Goal: Task Accomplishment & Management: Manage account settings

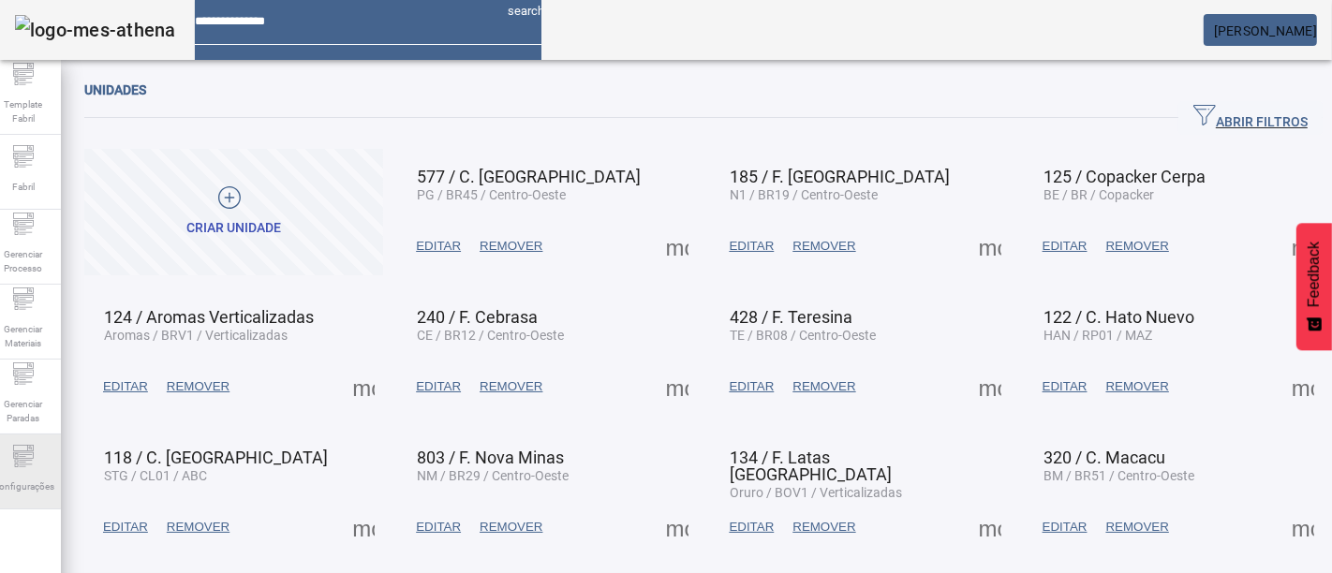
click at [42, 475] on span "Configurações" at bounding box center [23, 486] width 73 height 25
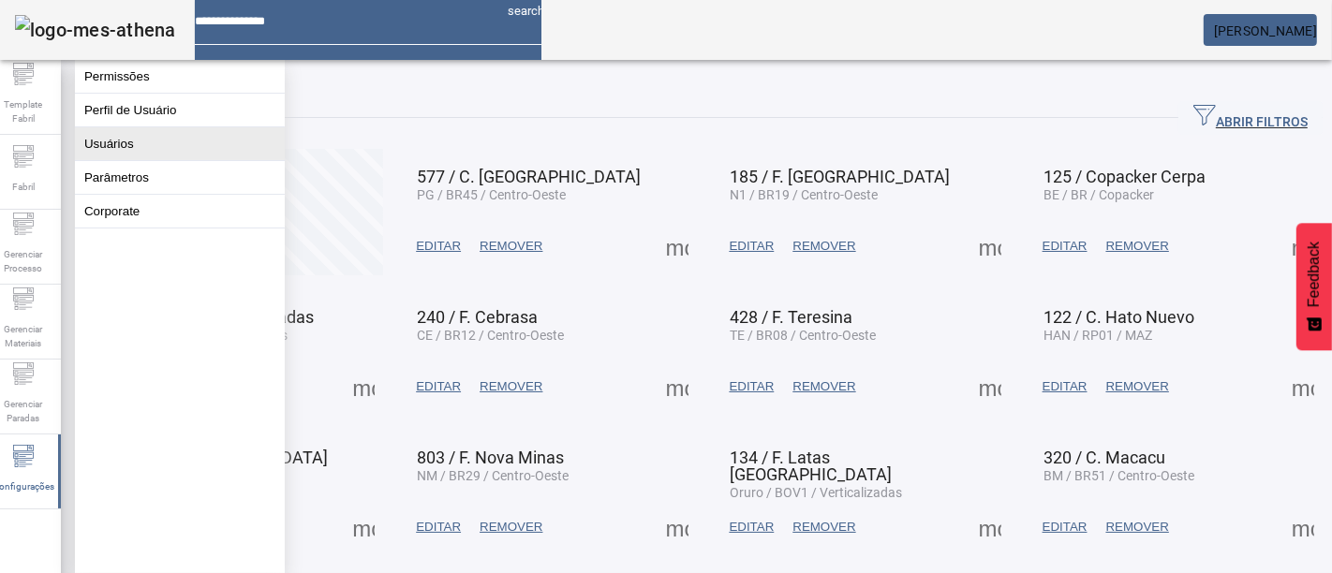
click at [212, 149] on button "Usuários" at bounding box center [180, 143] width 210 height 33
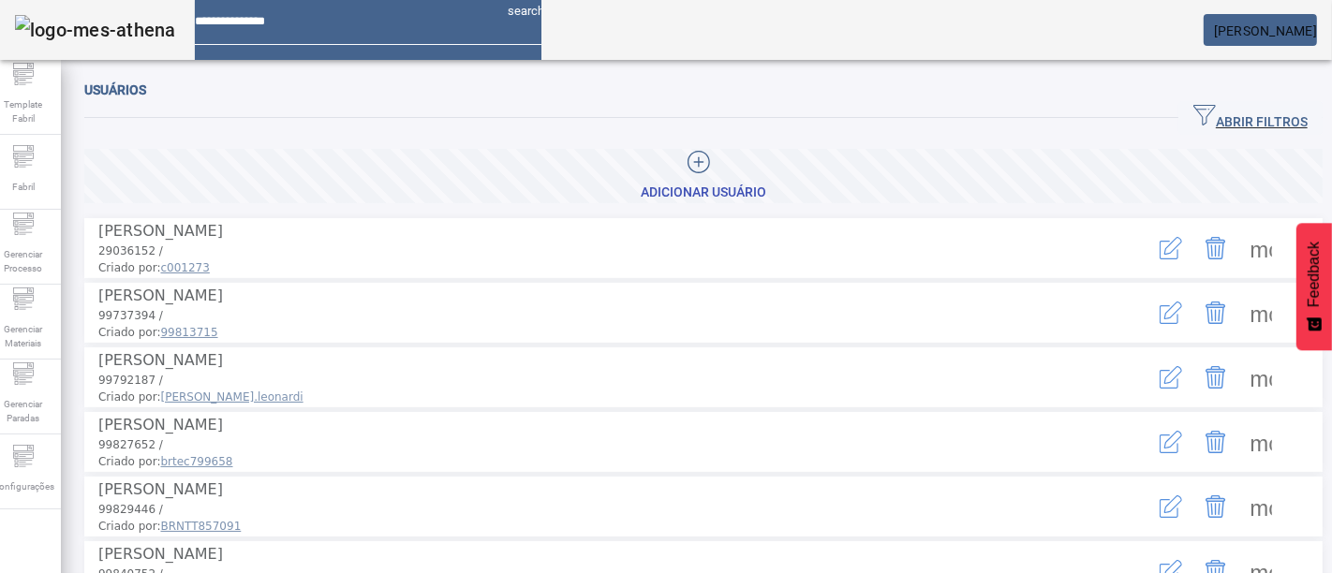
click at [1181, 105] on span "button" at bounding box center [1250, 118] width 144 height 45
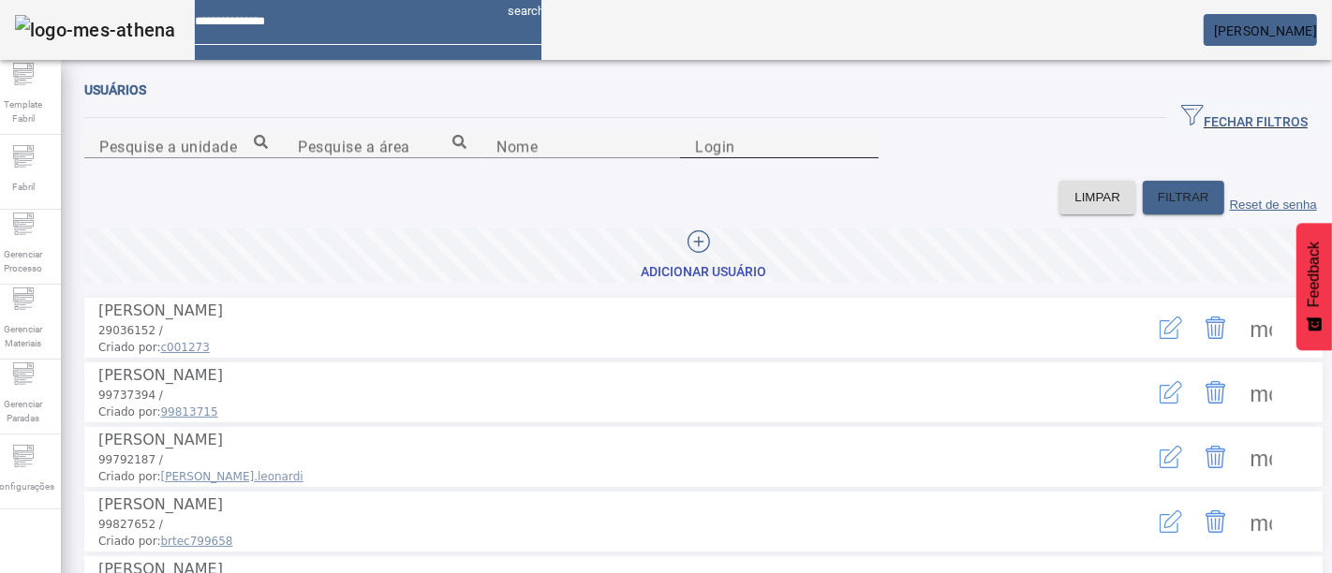
click at [864, 158] on div "Login" at bounding box center [779, 146] width 169 height 23
type input "********"
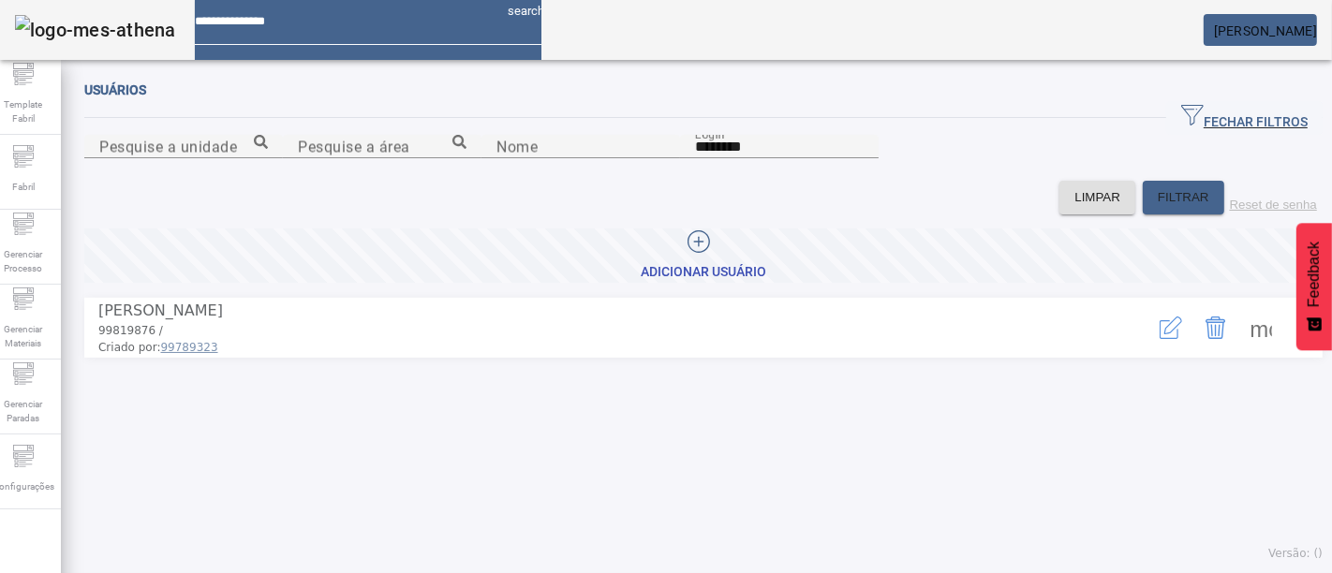
click at [1238, 350] on span at bounding box center [1260, 327] width 45 height 45
click at [1160, 339] on icon "button" at bounding box center [1171, 328] width 22 height 22
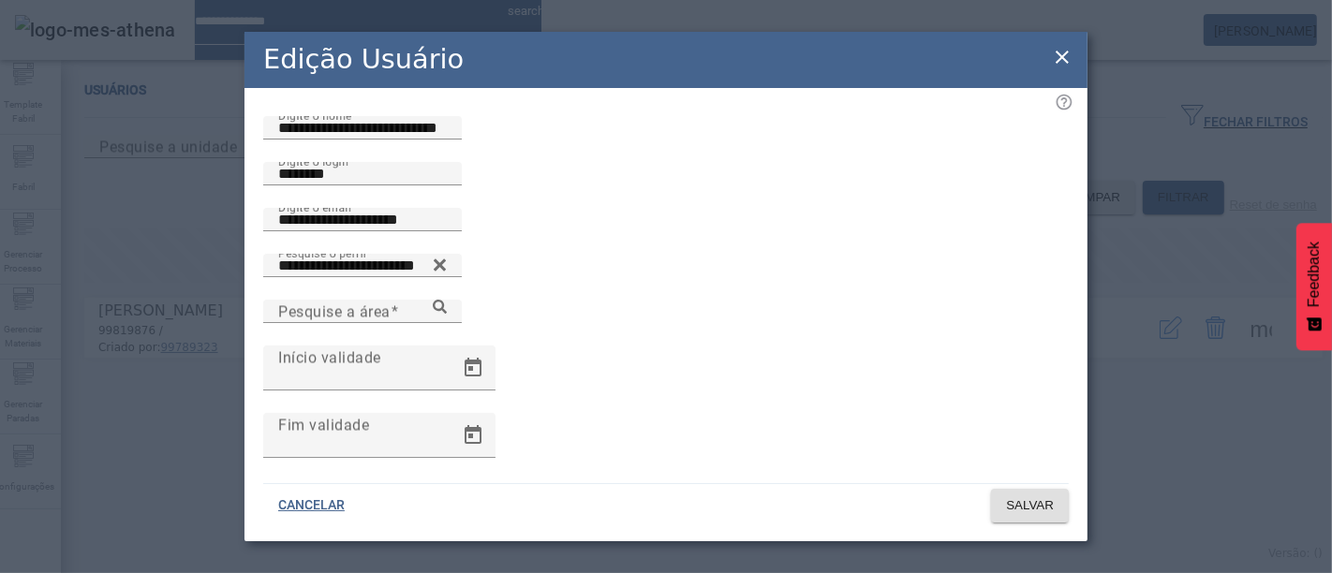
click at [1162, 494] on div "**********" at bounding box center [666, 286] width 1332 height 573
click at [1058, 56] on icon at bounding box center [1062, 57] width 22 height 22
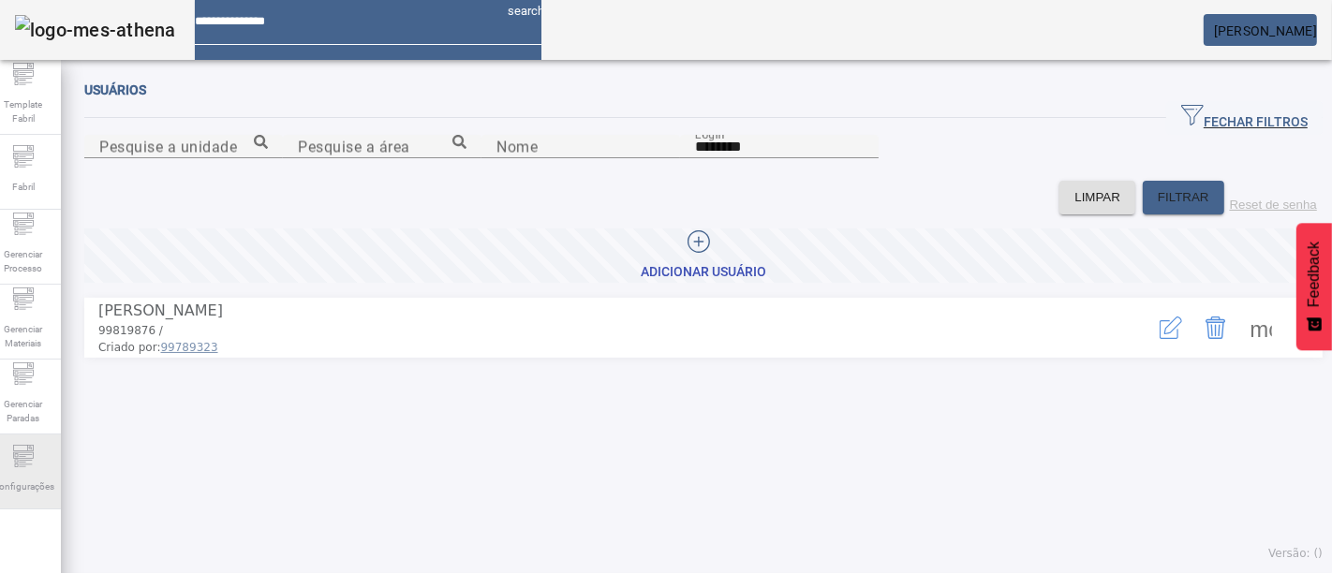
click at [35, 465] on icon at bounding box center [23, 456] width 22 height 22
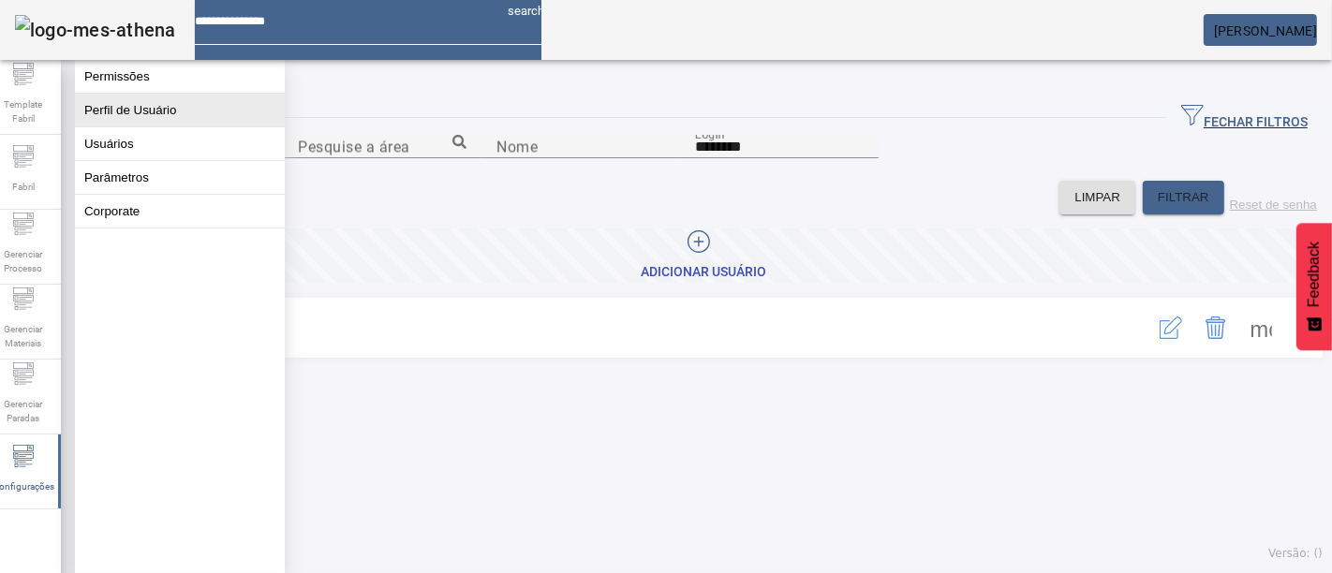
click at [168, 113] on button "Perfil de Usuário" at bounding box center [180, 110] width 210 height 33
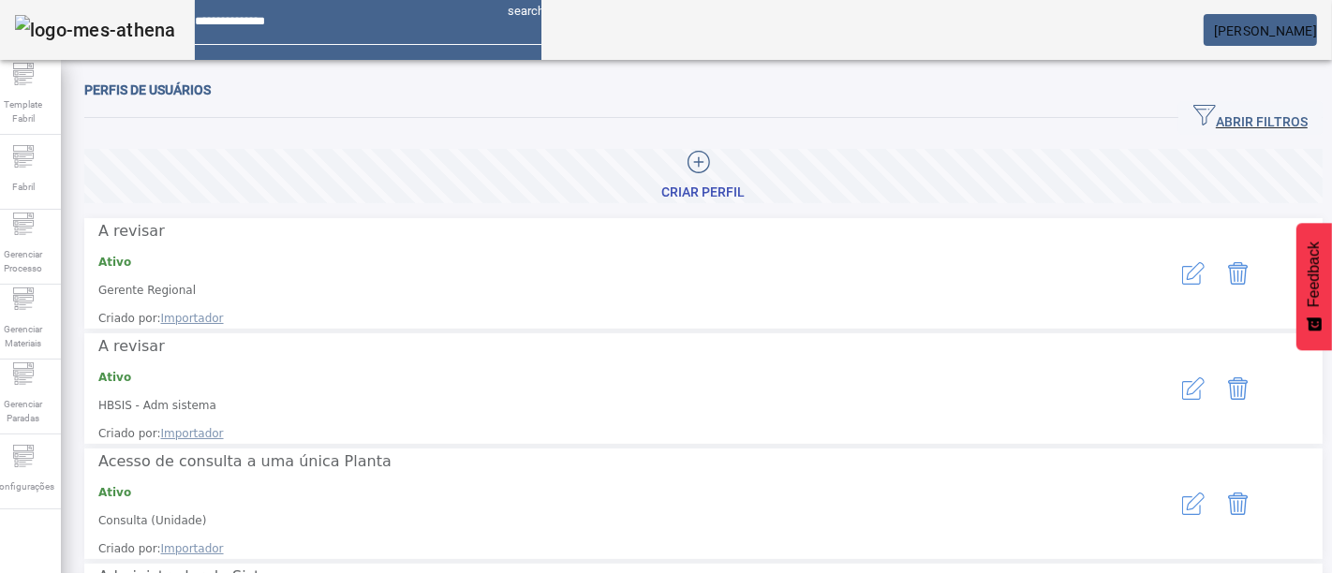
click at [1193, 114] on icon "button" at bounding box center [1204, 115] width 22 height 22
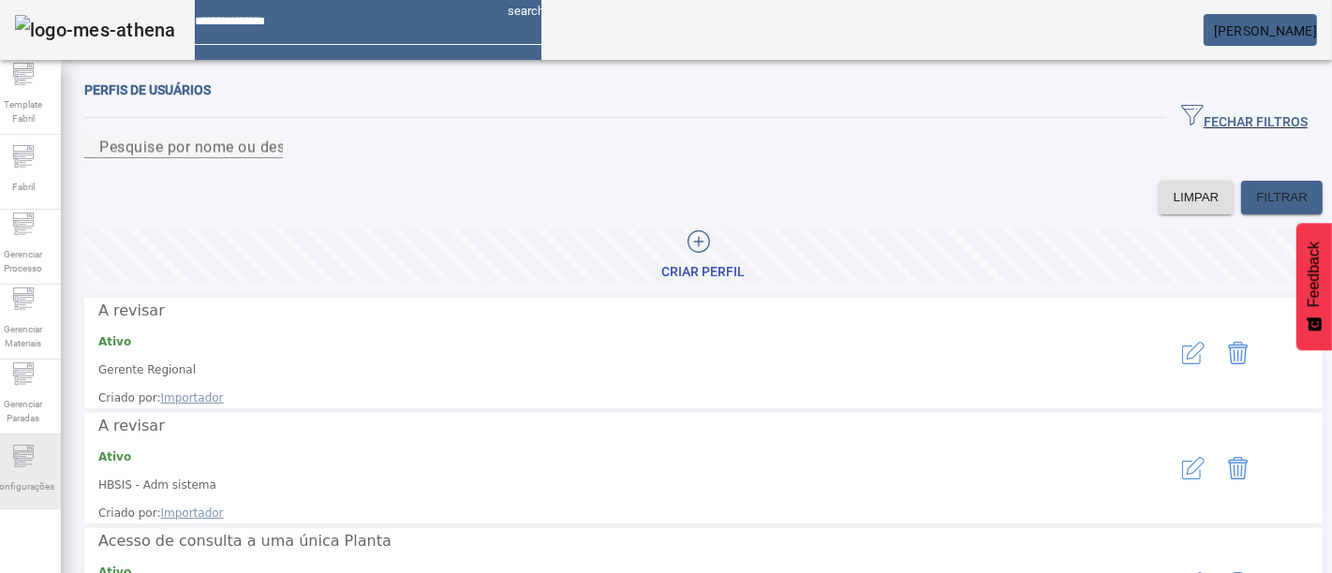
click at [45, 474] on span "Configurações" at bounding box center [23, 486] width 73 height 25
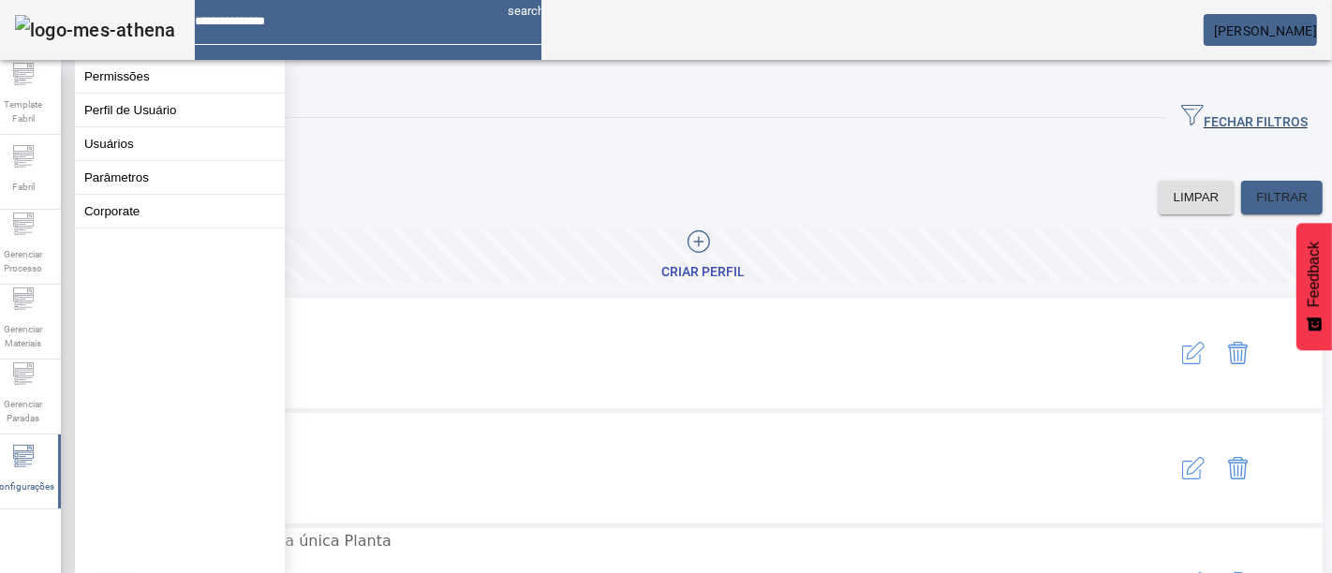
click at [268, 158] on input "Pesquise por nome ou descrição" at bounding box center [183, 147] width 169 height 22
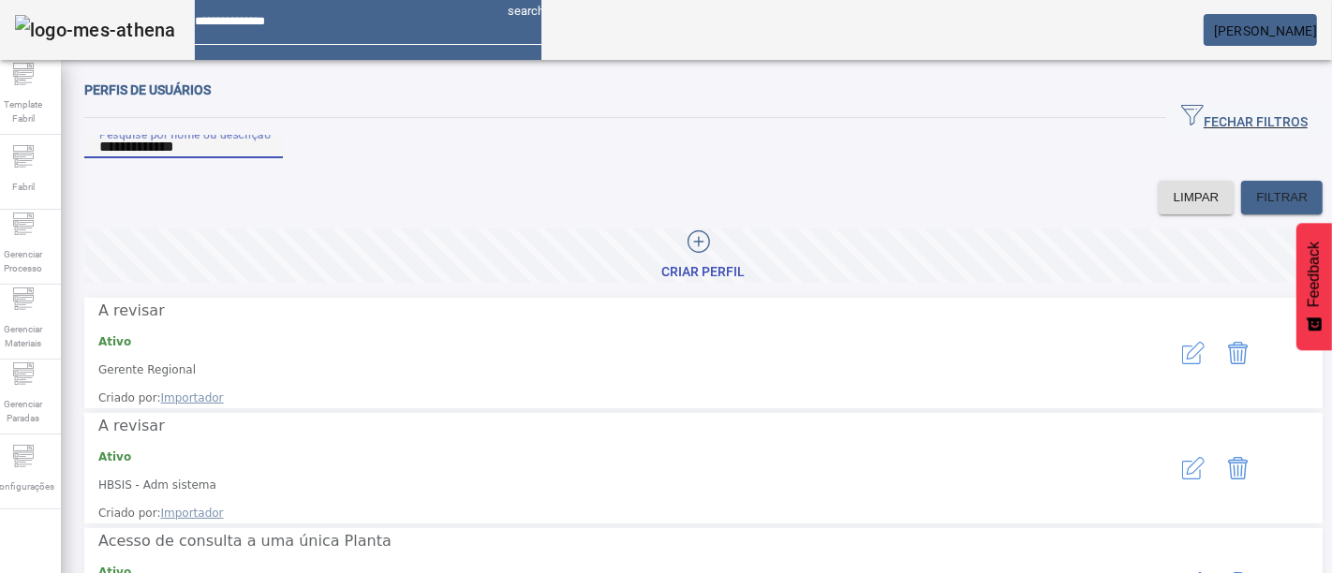
type input "**********"
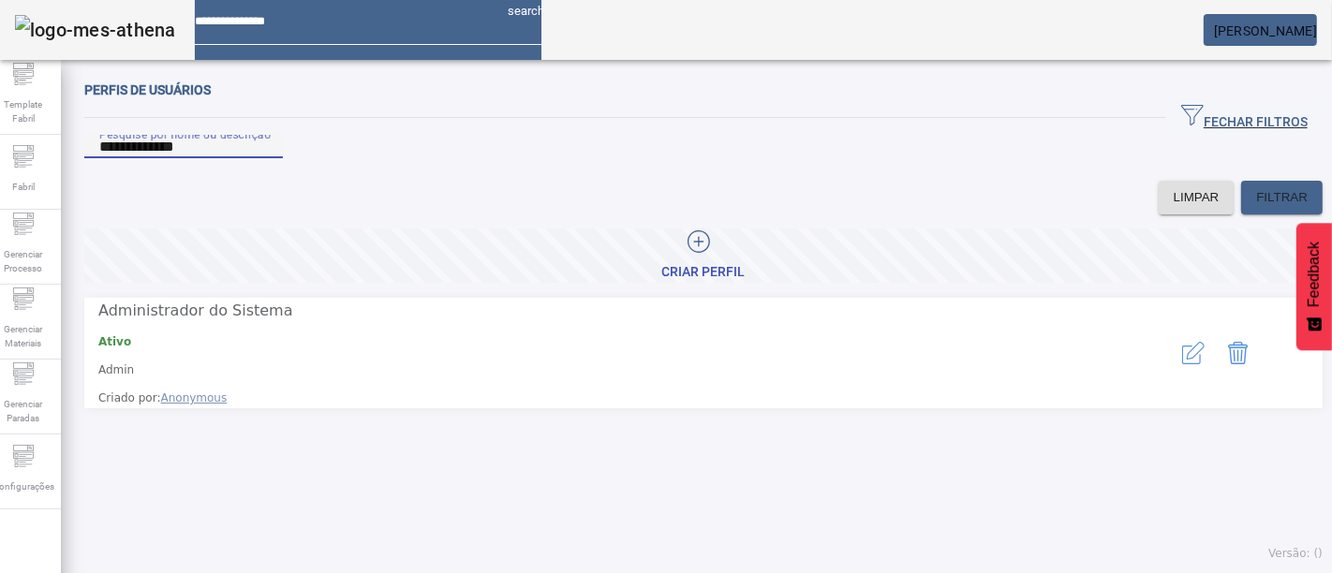
click at [1187, 359] on icon "button" at bounding box center [1196, 351] width 18 height 18
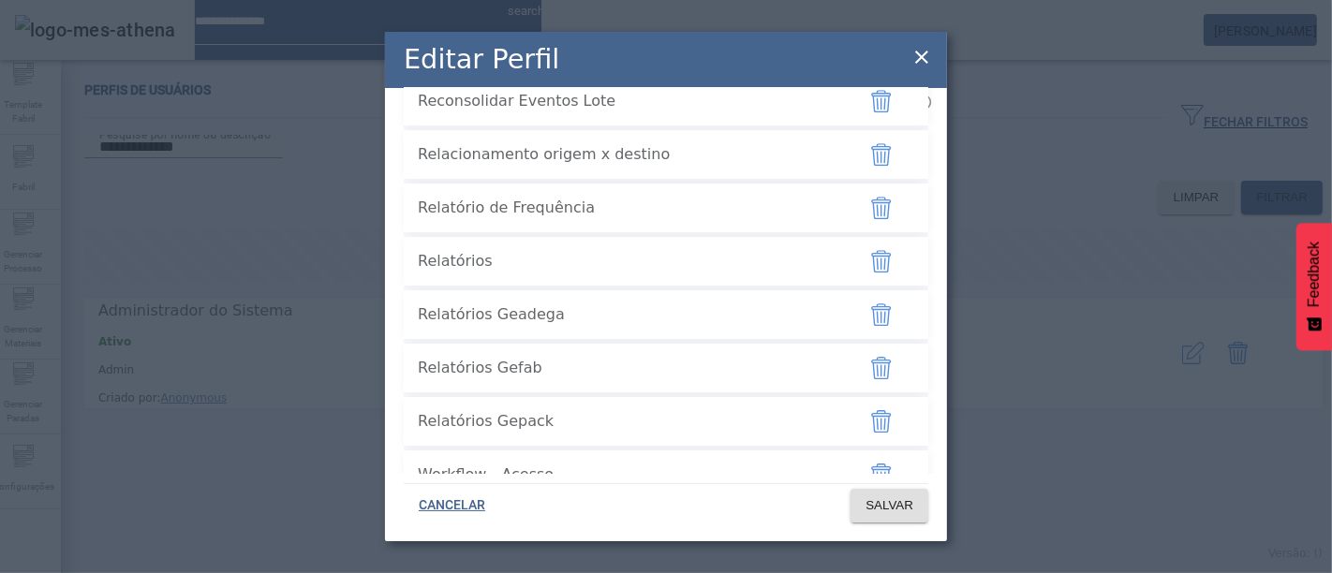
scroll to position [5211, 0]
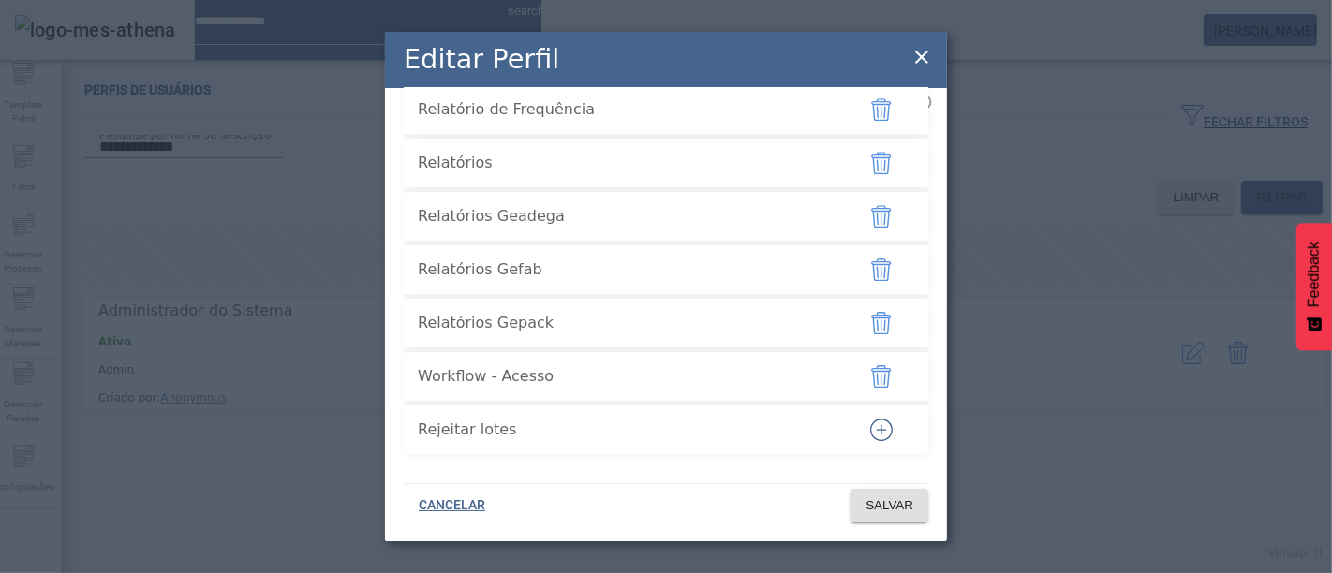
click at [924, 62] on icon at bounding box center [921, 57] width 22 height 22
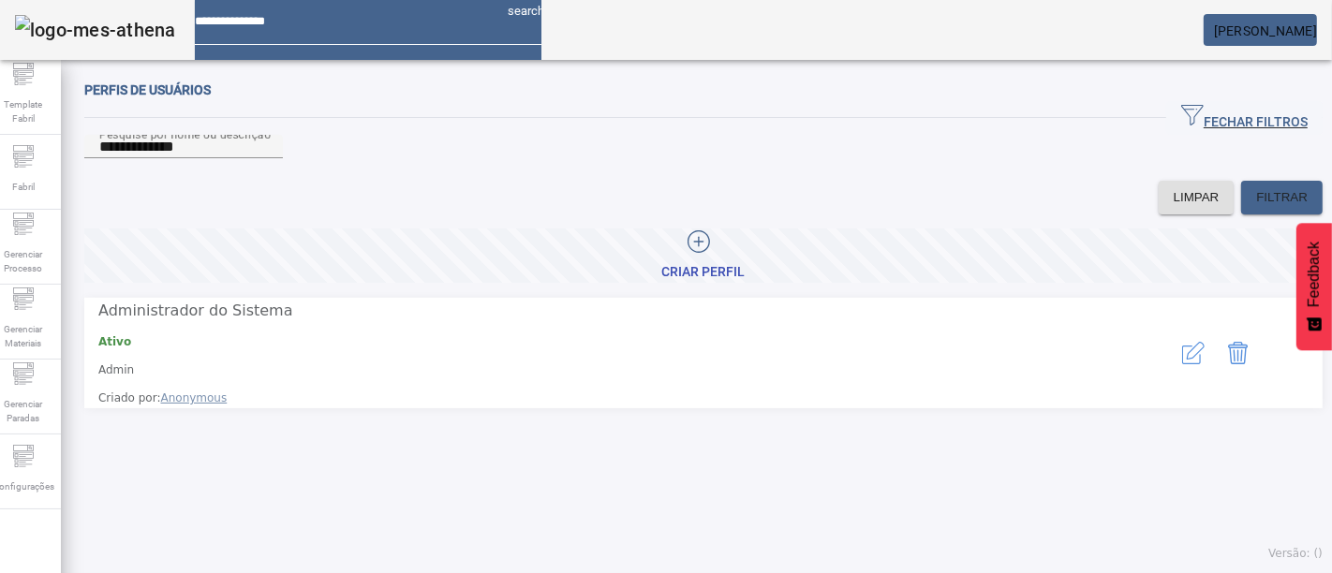
click at [924, 62] on div "**********" at bounding box center [666, 286] width 1360 height 573
click at [1182, 353] on icon "button" at bounding box center [1193, 353] width 22 height 22
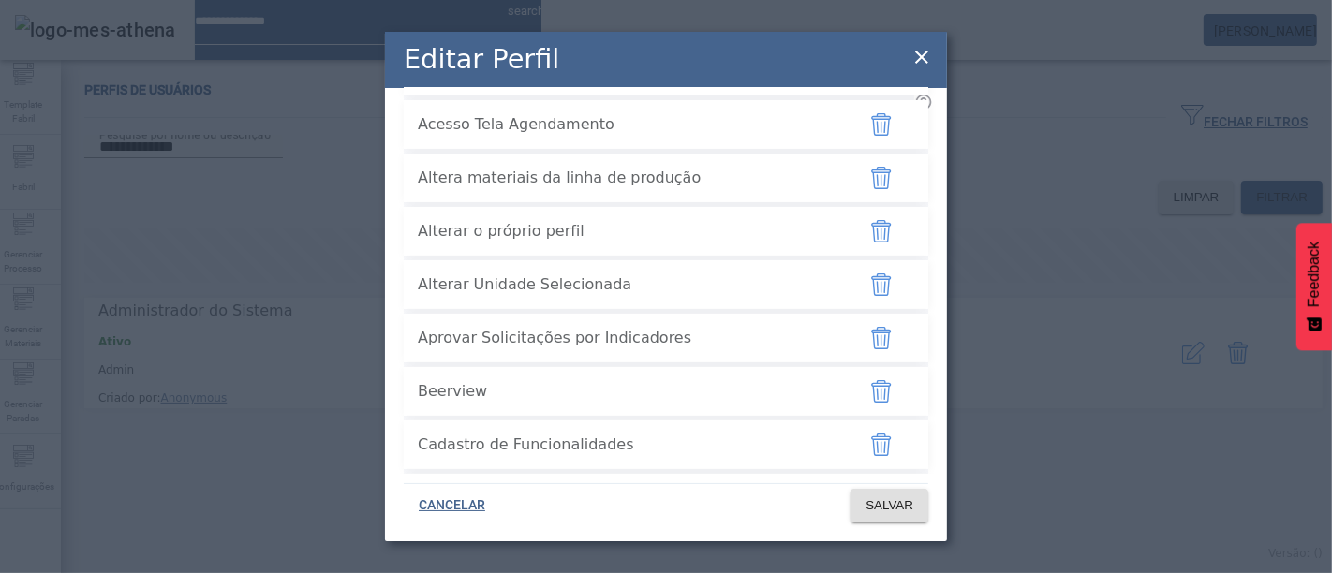
scroll to position [0, 0]
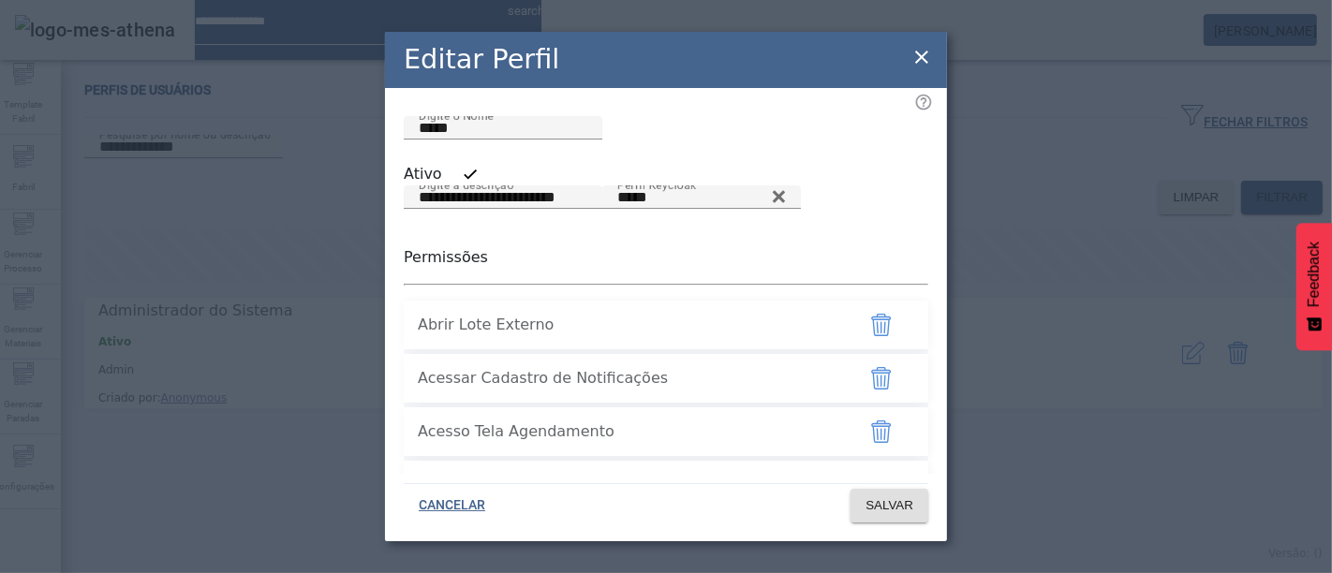
click at [916, 52] on icon at bounding box center [921, 57] width 13 height 13
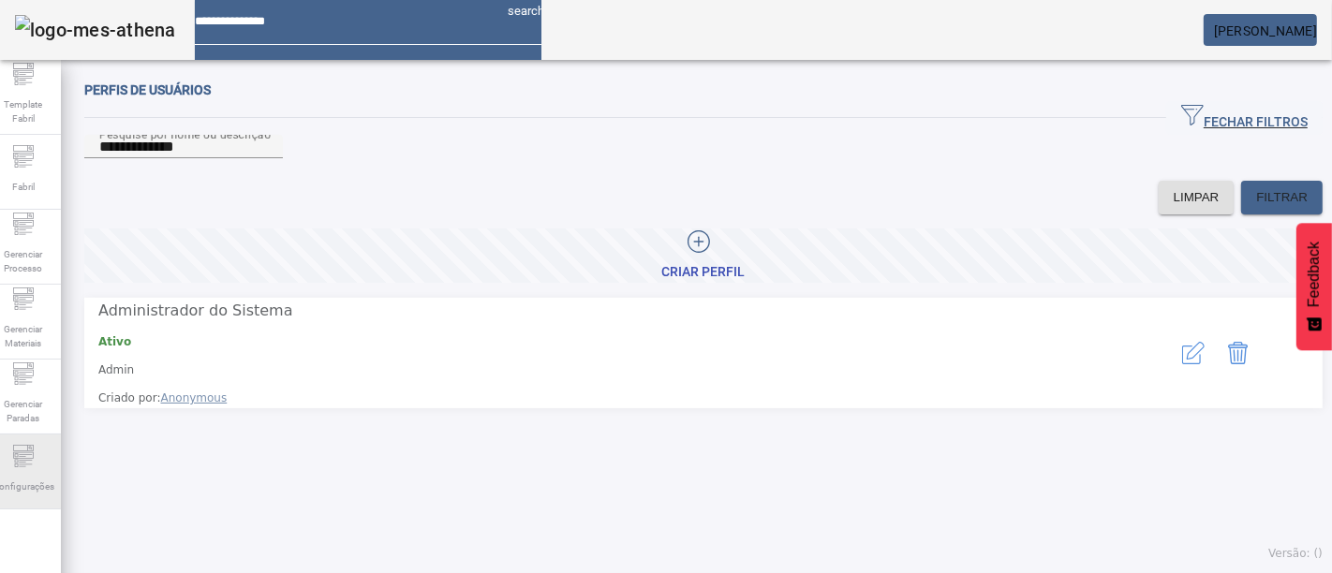
click at [52, 466] on div "Configurações" at bounding box center [23, 472] width 75 height 75
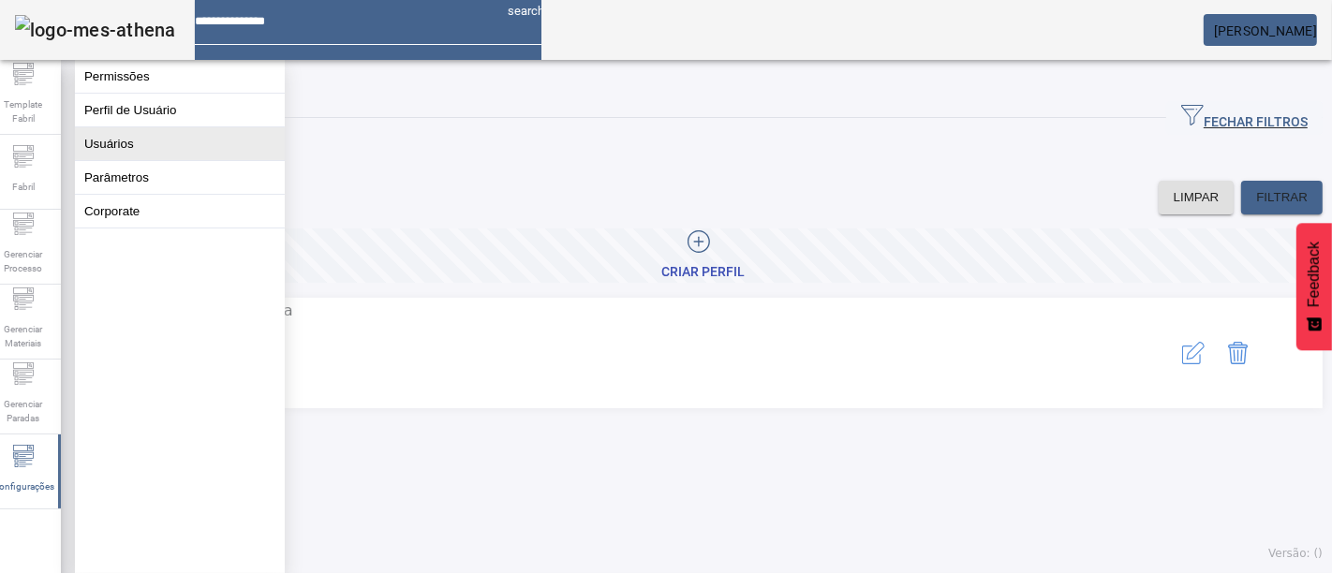
click at [182, 148] on button "Usuários" at bounding box center [180, 143] width 210 height 33
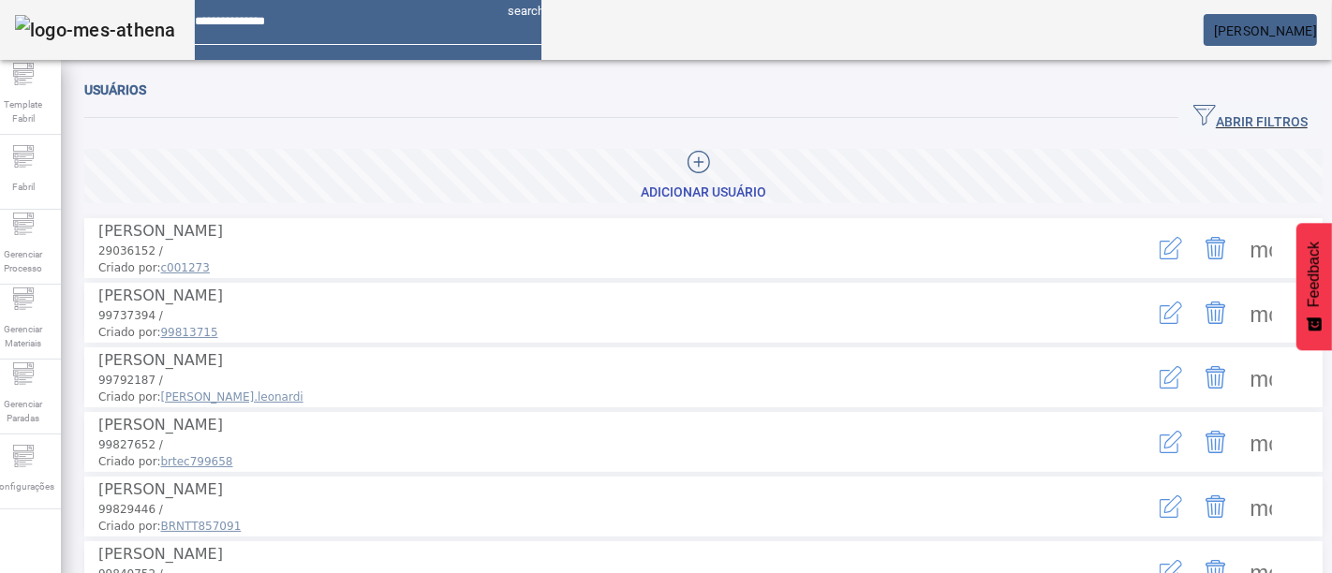
click at [1193, 111] on icon "button" at bounding box center [1204, 115] width 22 height 22
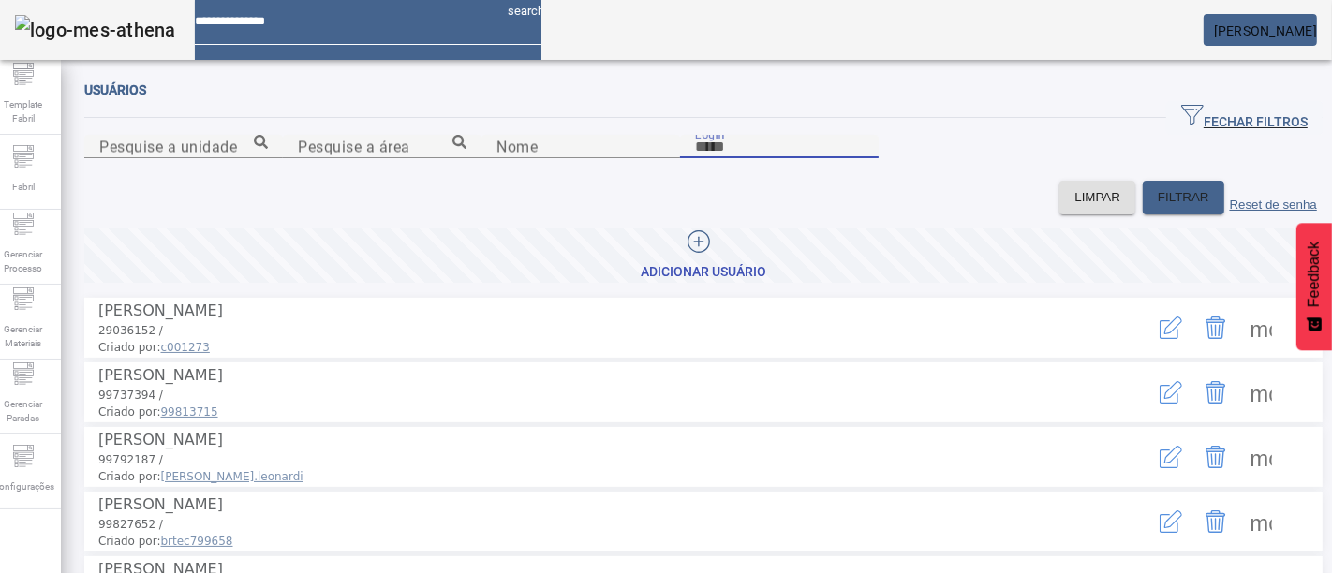
click at [864, 158] on input "Login" at bounding box center [779, 147] width 169 height 22
type input "********"
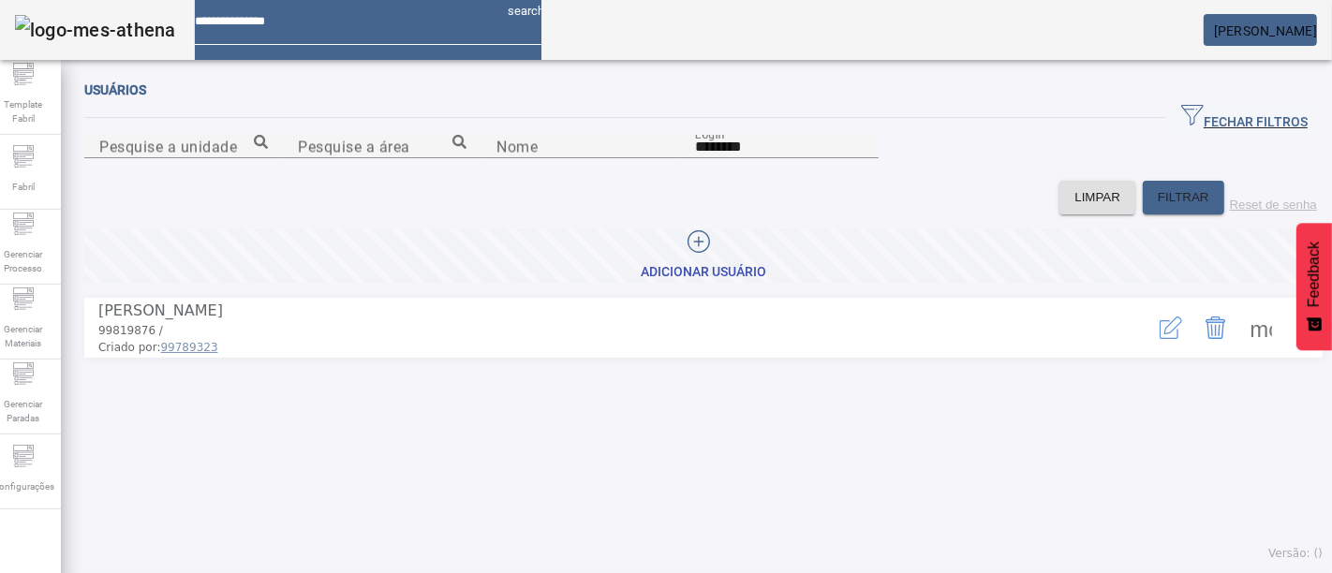
click at [1255, 350] on span at bounding box center [1260, 327] width 45 height 45
click at [960, 572] on div at bounding box center [666, 573] width 1332 height 0
click at [99, 41] on img at bounding box center [95, 30] width 161 height 30
click at [102, 28] on img at bounding box center [95, 30] width 161 height 30
click at [1204, 17] on mat-card "[PERSON_NAME]" at bounding box center [1260, 30] width 113 height 32
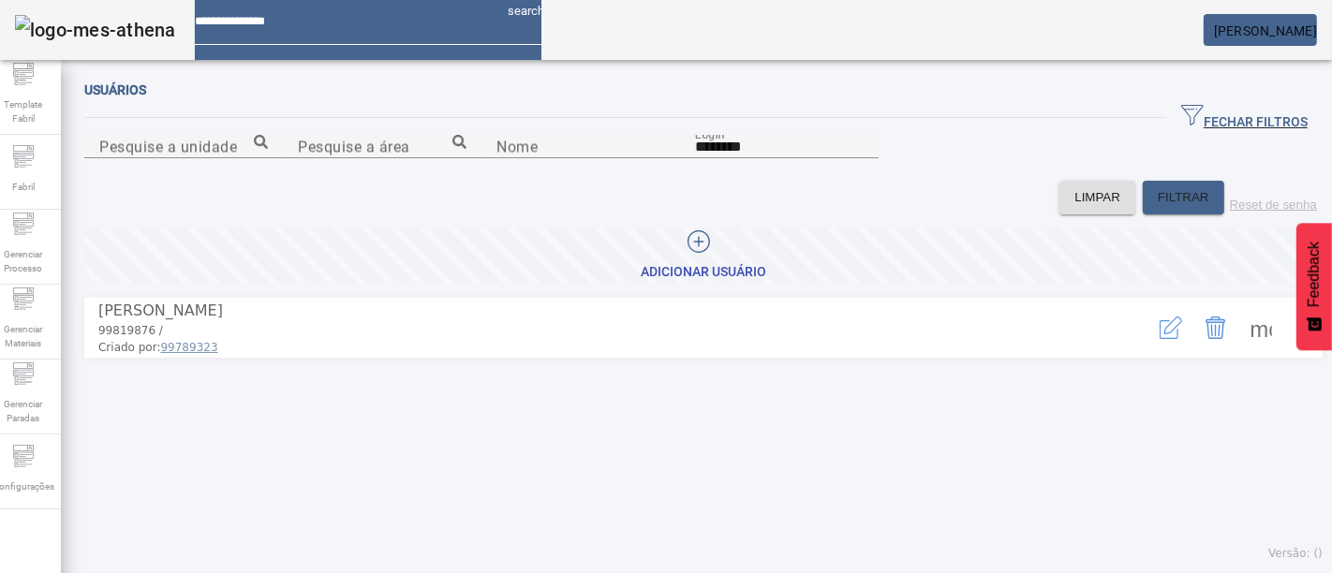
click at [1303, 36] on span "[PERSON_NAME]" at bounding box center [1265, 30] width 103 height 15
